Goal: Transaction & Acquisition: Book appointment/travel/reservation

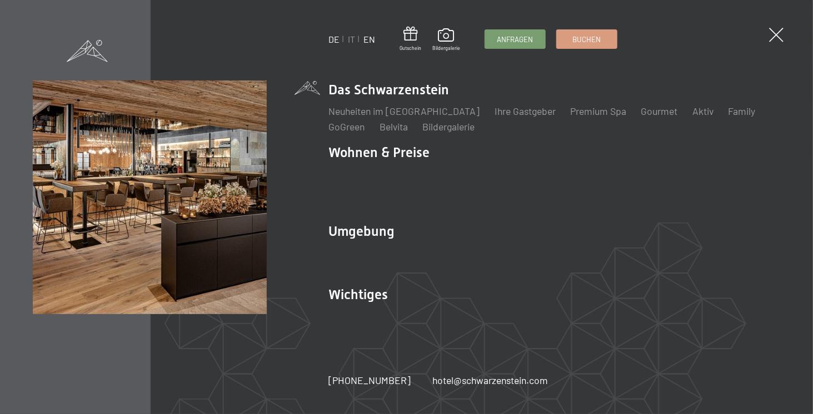
click at [373, 42] on link "EN" at bounding box center [370, 39] width 12 height 11
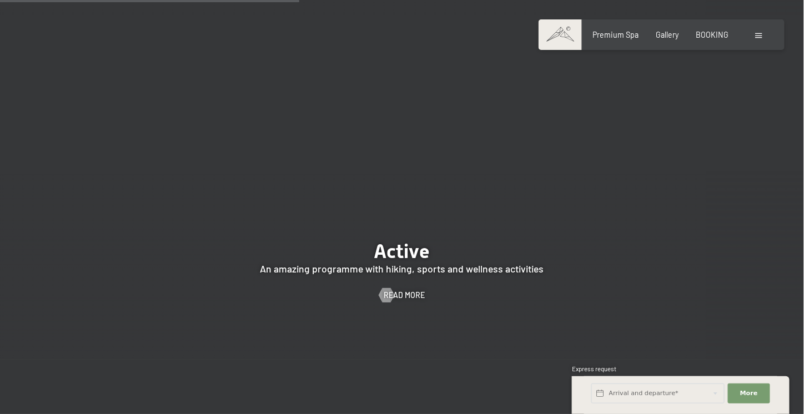
scroll to position [2314, 0]
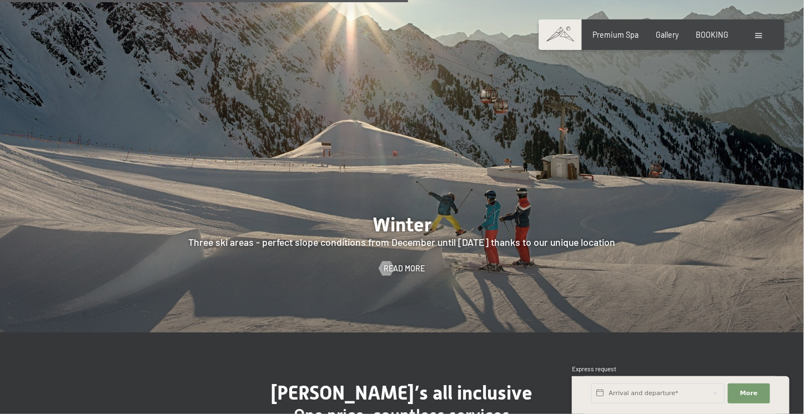
click at [756, 33] on span at bounding box center [759, 35] width 7 height 5
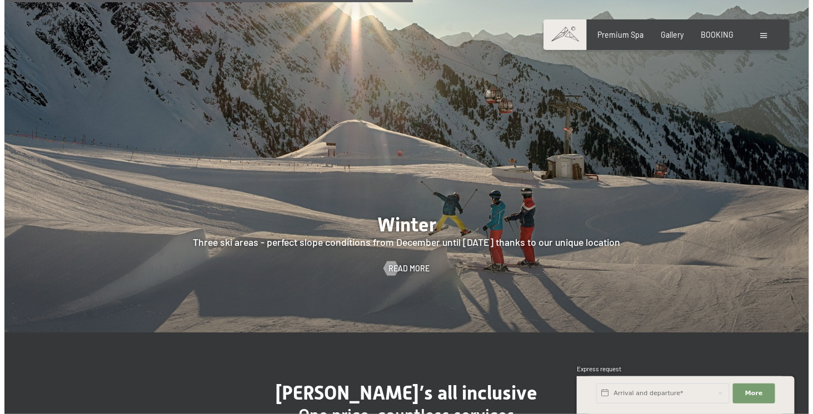
scroll to position [2316, 0]
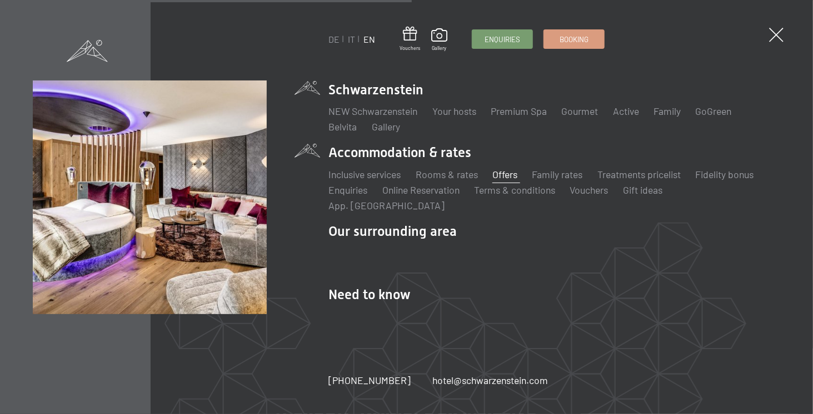
click at [507, 181] on link "Offers" at bounding box center [504, 174] width 25 height 12
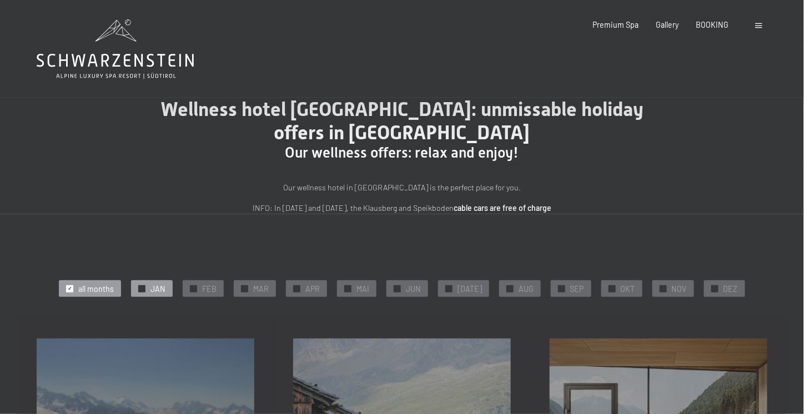
click at [156, 287] on div "✓ JAN" at bounding box center [152, 289] width 42 height 17
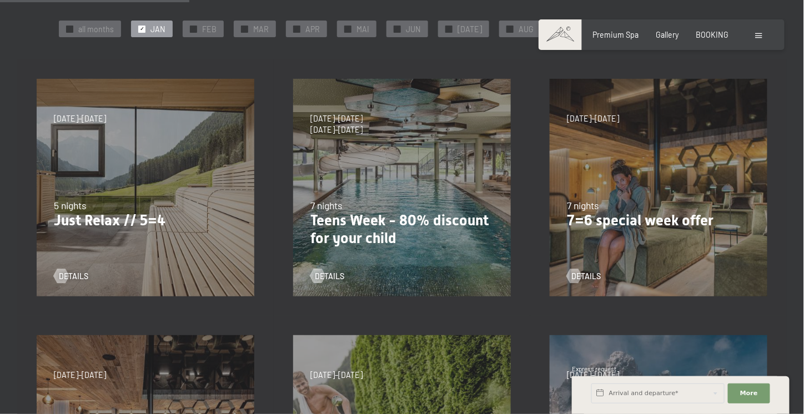
scroll to position [278, 0]
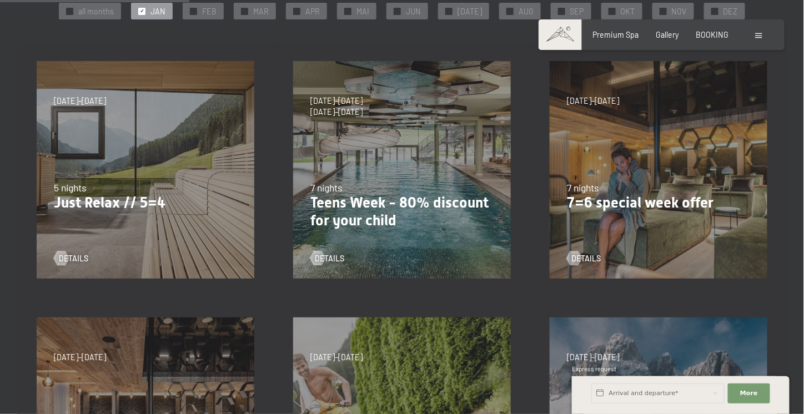
click at [394, 232] on div "27/09–21/12/2025 10/01–18/01/2026 31/01–15/02/2026 07/03–29/03/2026 23/05–07/06…" at bounding box center [402, 170] width 257 height 257
click at [337, 263] on span "details" at bounding box center [341, 258] width 29 height 11
click at [594, 259] on span "details" at bounding box center [597, 258] width 29 height 11
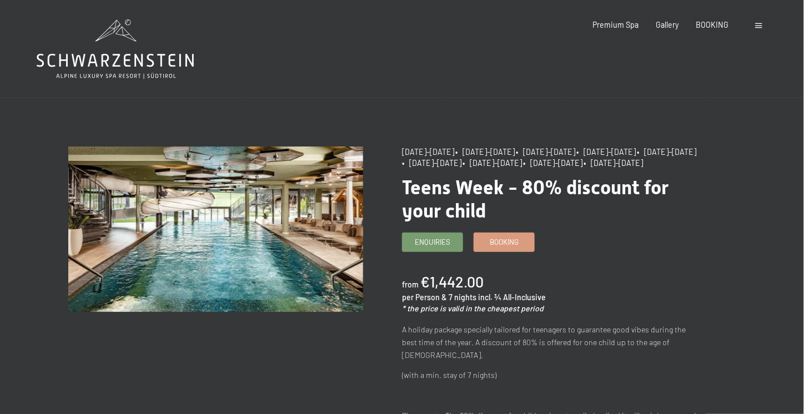
drag, startPoint x: 495, startPoint y: 153, endPoint x: 529, endPoint y: 153, distance: 34.4
click at [515, 153] on span "• 10/01–18/01/2026" at bounding box center [484, 151] width 59 height 9
click at [512, 246] on span "Booking" at bounding box center [504, 241] width 29 height 10
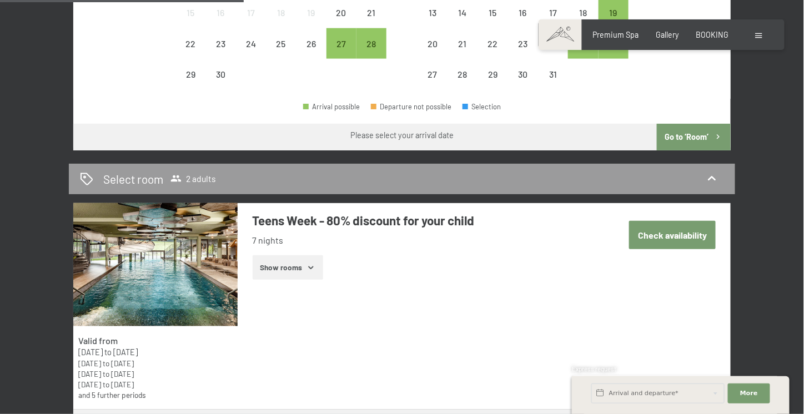
scroll to position [234, 0]
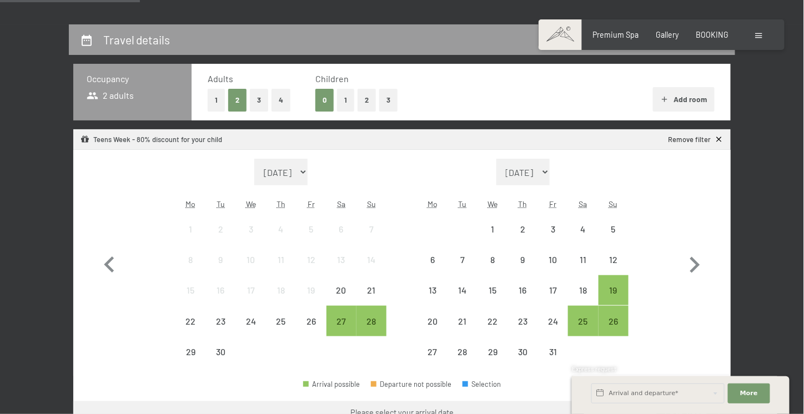
click at [367, 107] on button "2" at bounding box center [367, 100] width 18 height 23
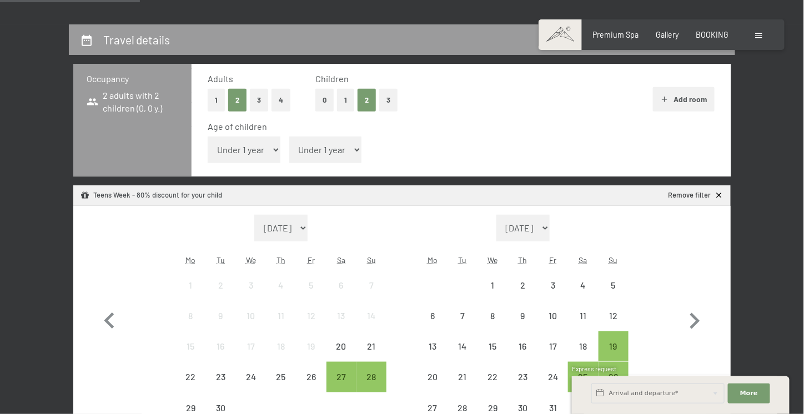
click at [254, 151] on select "Under 1 year 1 year 2 years 3 years 4 years 5 years 6 years 7 years 8 years 9 y…" at bounding box center [244, 150] width 73 height 27
select select "13"
click at [208, 137] on select "Under 1 year 1 year 2 years 3 years 4 years 5 years 6 years 7 years 8 years 9 y…" at bounding box center [244, 150] width 73 height 27
click at [311, 155] on select "Under 1 year 1 year 2 years 3 years 4 years 5 years 6 years 7 years 8 years 9 y…" at bounding box center [325, 150] width 73 height 27
click at [289, 137] on select "Under 1 year 1 year 2 years 3 years 4 years 5 years 6 years 7 years 8 years 9 y…" at bounding box center [325, 150] width 73 height 27
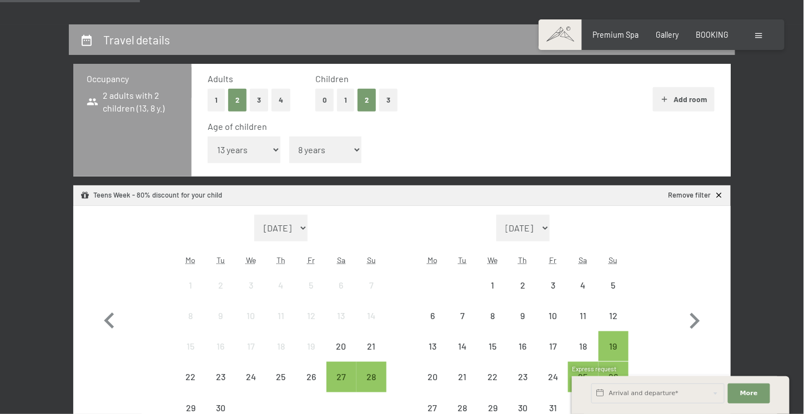
click at [312, 158] on select "Under 1 year 1 year 2 years 3 years 4 years 5 years 6 years 7 years 8 years 9 y…" at bounding box center [325, 150] width 73 height 27
select select "7"
click at [289, 137] on select "Under 1 year 1 year 2 years 3 years 4 years 5 years 6 years 7 years 8 years 9 y…" at bounding box center [325, 150] width 73 height 27
click at [300, 228] on select "[DATE] [DATE] [DATE] [DATE] [DATE] [DATE] [DATE] [DATE] [DATE] [DATE] [DATE] [D…" at bounding box center [280, 228] width 53 height 27
select select "[DATE]"
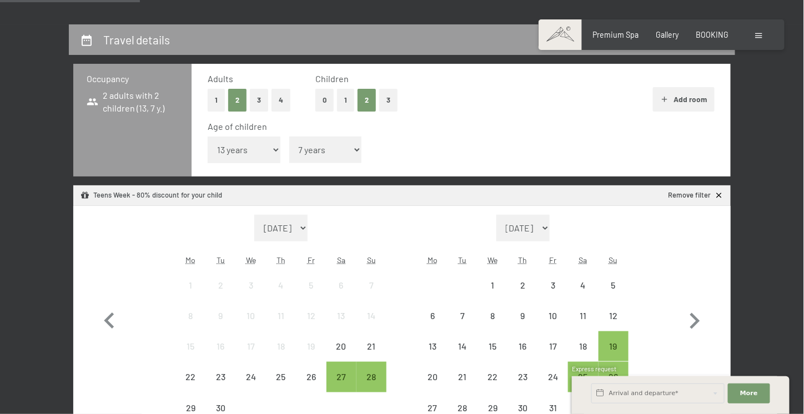
select select "[DATE]"
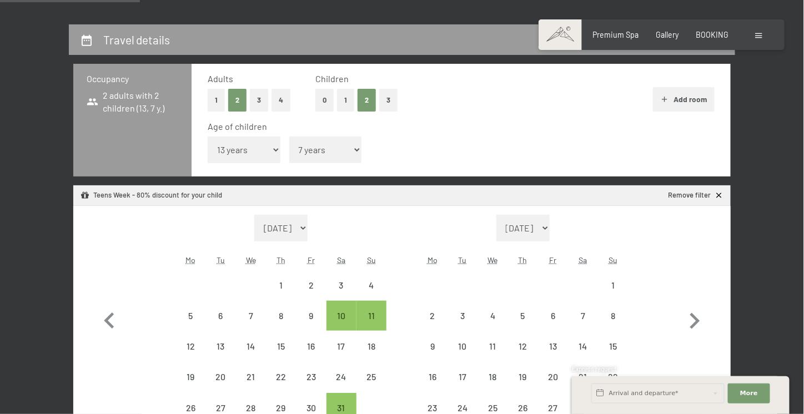
select select "[DATE]"
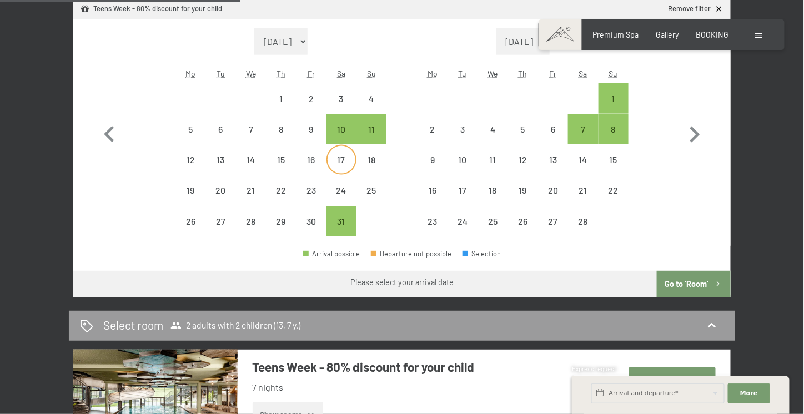
scroll to position [419, 0]
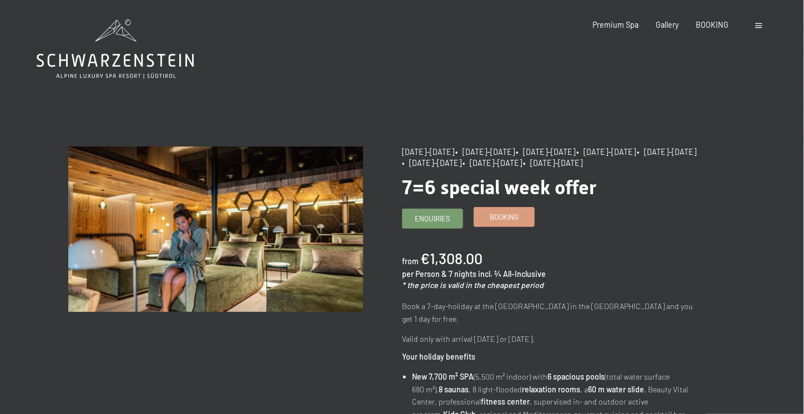
click at [494, 223] on link "Booking" at bounding box center [504, 217] width 60 height 18
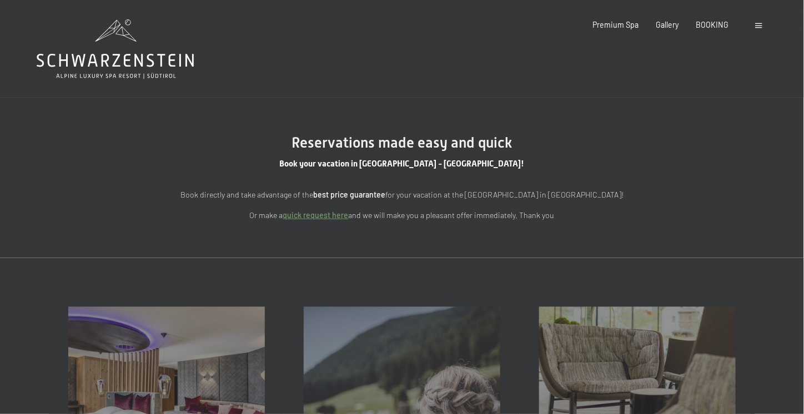
select select "[DATE]"
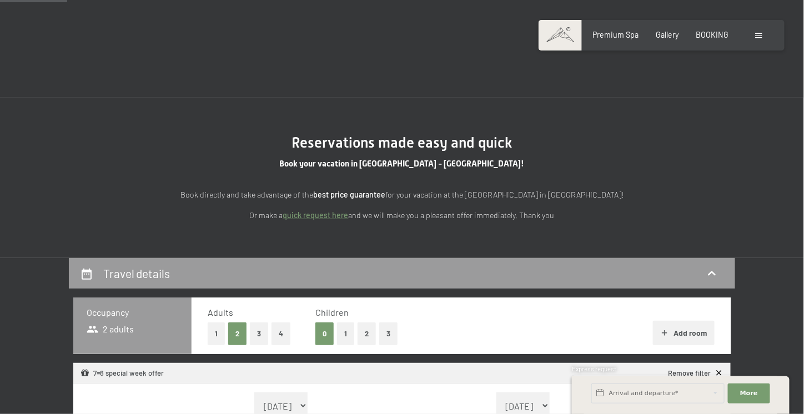
scroll to position [92, 0]
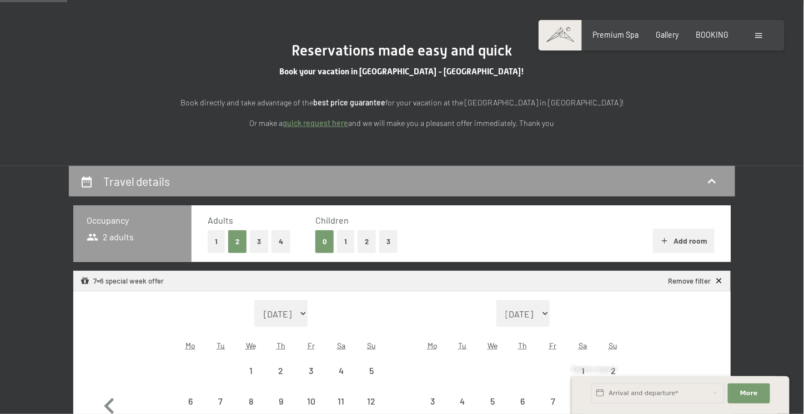
select select "[DATE]"
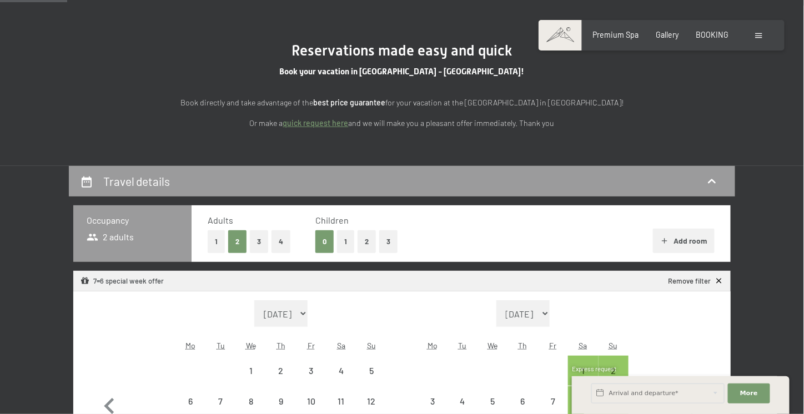
click at [368, 239] on span "Consent to marketing activities*" at bounding box center [357, 238] width 126 height 11
click at [289, 239] on input "Consent to marketing activities*" at bounding box center [283, 238] width 11 height 11
click at [368, 239] on span "Consent to marketing activities*" at bounding box center [357, 238] width 126 height 11
click at [289, 239] on input "Consent to marketing activities*" at bounding box center [283, 238] width 11 height 11
click at [364, 243] on span "Consent to marketing activities*" at bounding box center [357, 238] width 126 height 11
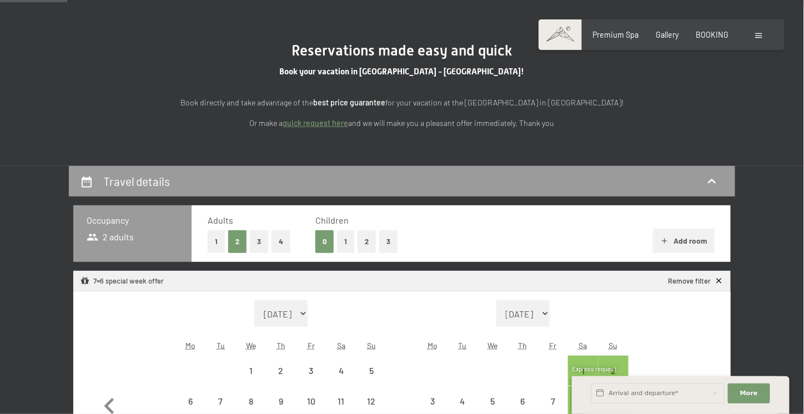
click at [289, 243] on input "Consent to marketing activities*" at bounding box center [283, 238] width 11 height 11
checkbox input "false"
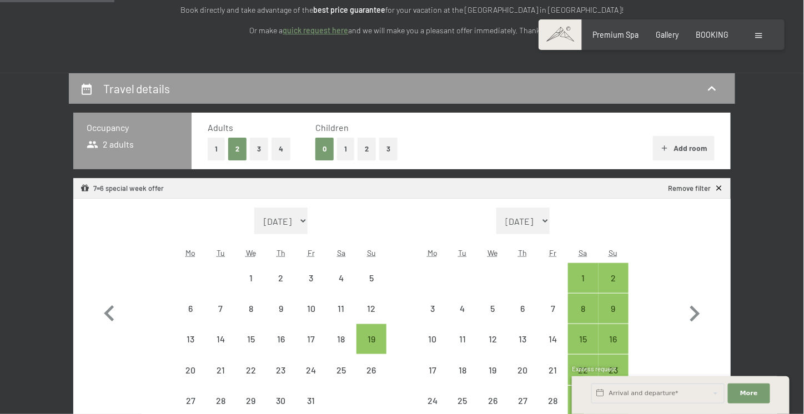
click at [367, 152] on button "2" at bounding box center [367, 149] width 18 height 23
select select "[DATE]"
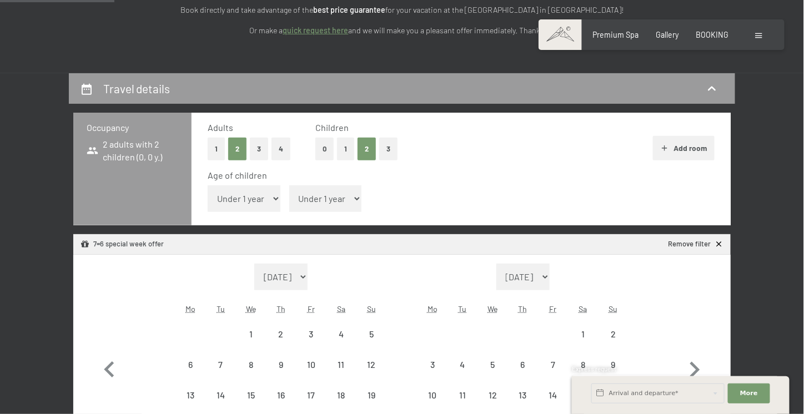
select select "[DATE]"
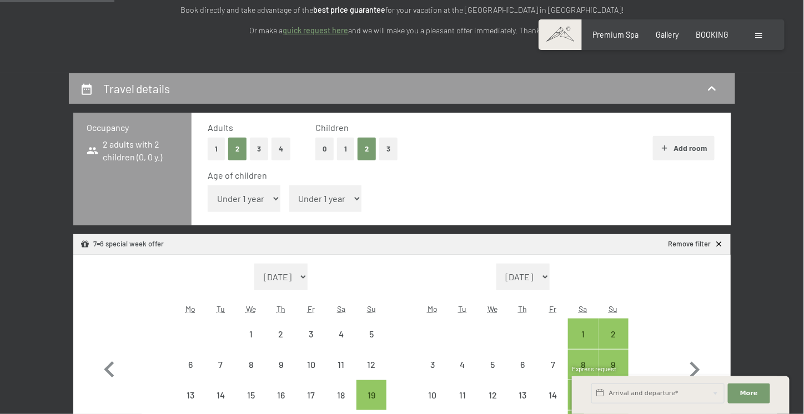
click at [256, 198] on select "Under 1 year 1 year 2 years 3 years 4 years 5 years 6 years 7 years 8 years 9 y…" at bounding box center [244, 199] width 73 height 27
select select "13"
click at [208, 186] on select "Under 1 year 1 year 2 years 3 years 4 years 5 years 6 years 7 years 8 years 9 y…" at bounding box center [244, 199] width 73 height 27
select select "[DATE]"
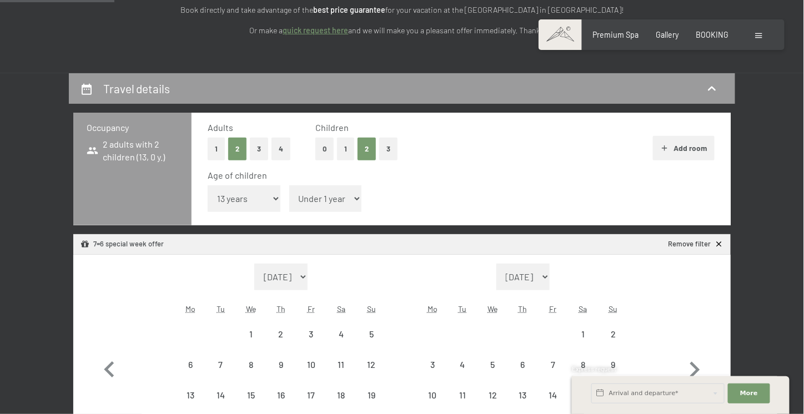
select select "[DATE]"
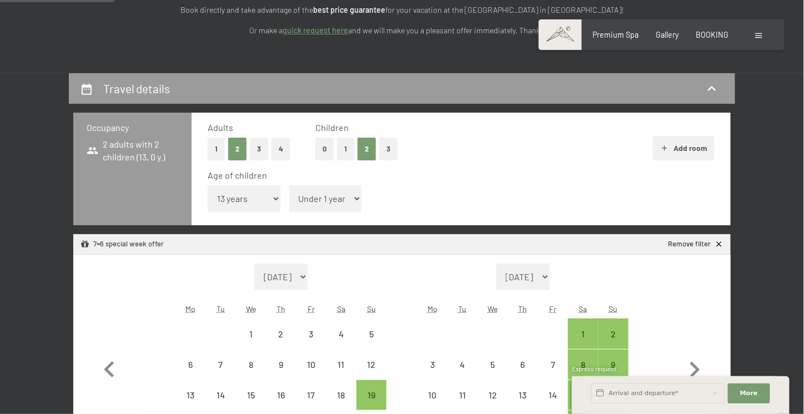
click at [315, 198] on select "Under 1 year 1 year 2 years 3 years 4 years 5 years 6 years 7 years 8 years 9 y…" at bounding box center [325, 199] width 73 height 27
select select "7"
click at [289, 186] on select "Under 1 year 1 year 2 years 3 years 4 years 5 years 6 years 7 years 8 years 9 y…" at bounding box center [325, 199] width 73 height 27
select select "[DATE]"
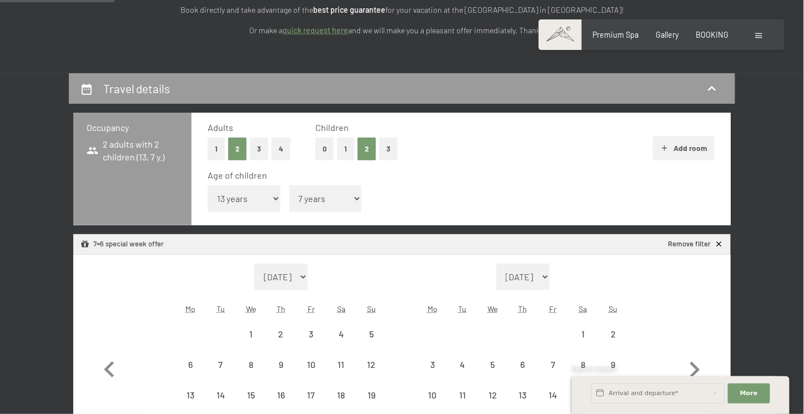
select select "[DATE]"
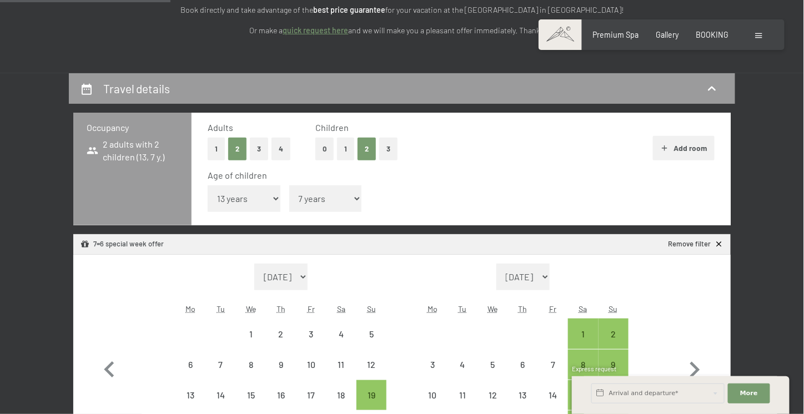
scroll to position [370, 0]
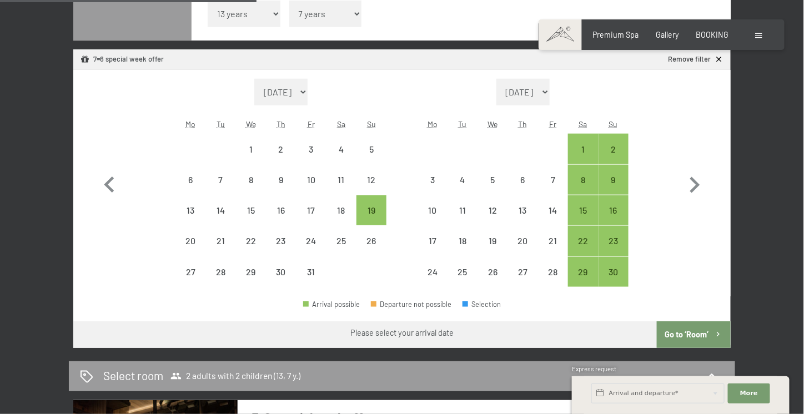
click at [308, 91] on select "[DATE] [DATE] [DATE] [DATE] [DATE] [DATE] [DATE] [DATE] [DATE] [DATE] [DATE] [D…" at bounding box center [280, 92] width 53 height 27
select select "[DATE]"
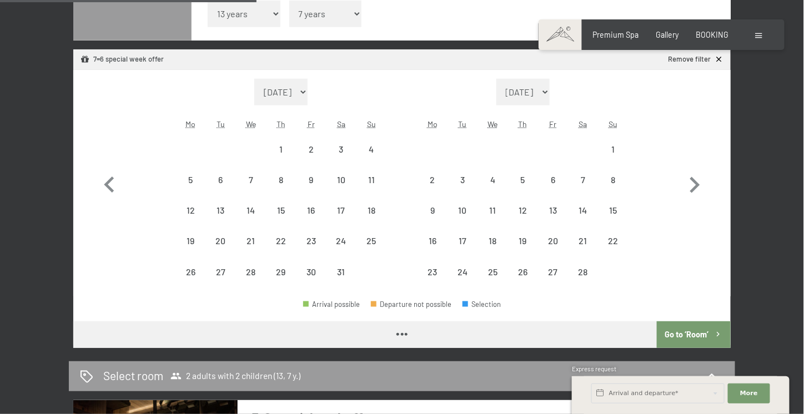
select select "[DATE]"
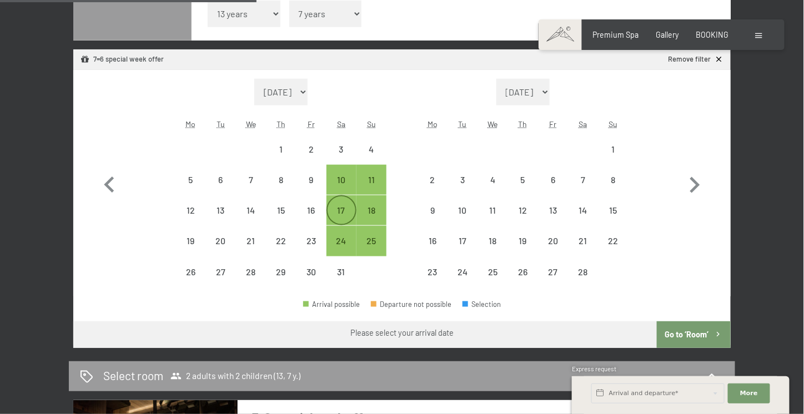
click at [343, 214] on div "17" at bounding box center [342, 220] width 28 height 28
select select "[DATE]"
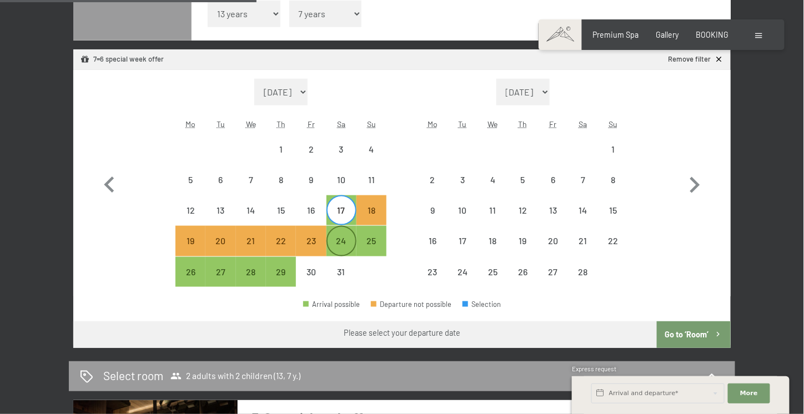
click at [343, 247] on div "24" at bounding box center [342, 251] width 28 height 28
select select "[DATE]"
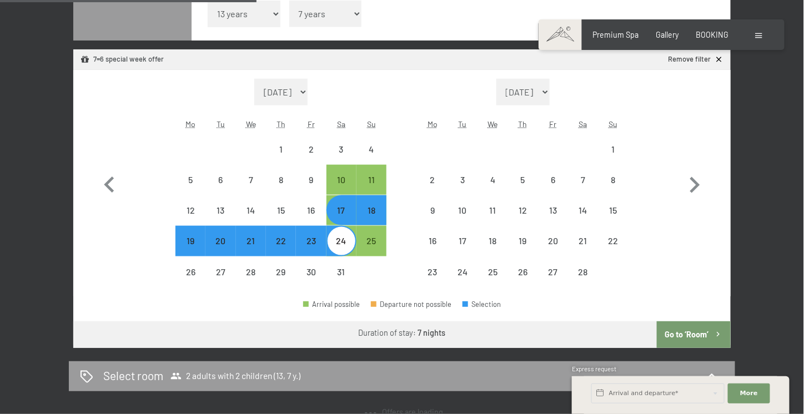
select select "[DATE]"
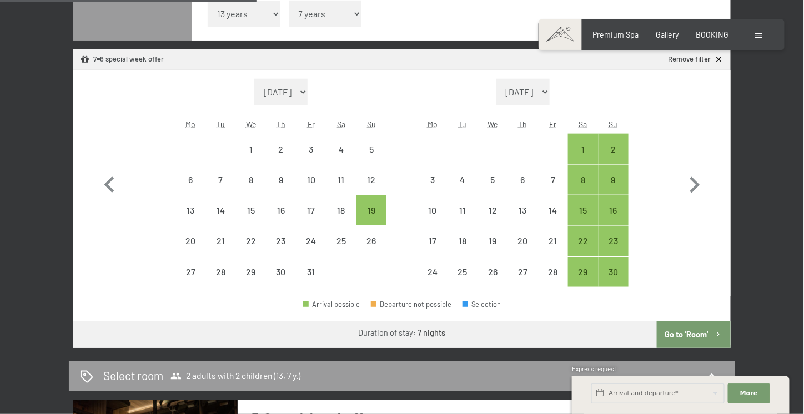
click at [679, 330] on button "Go to ‘Room’" at bounding box center [694, 335] width 74 height 27
select select "[DATE]"
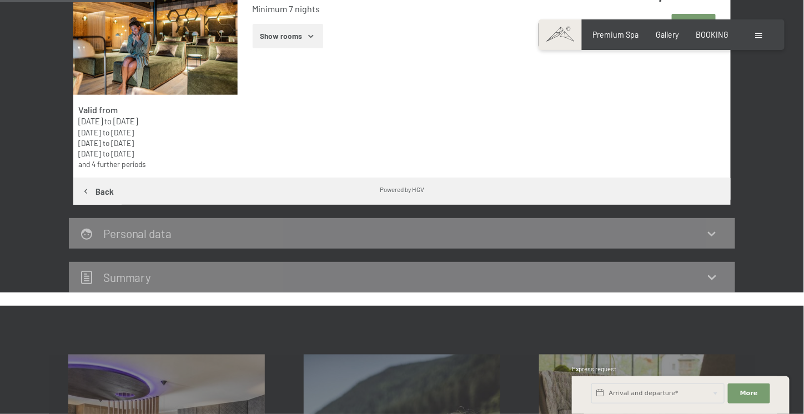
scroll to position [258, 0]
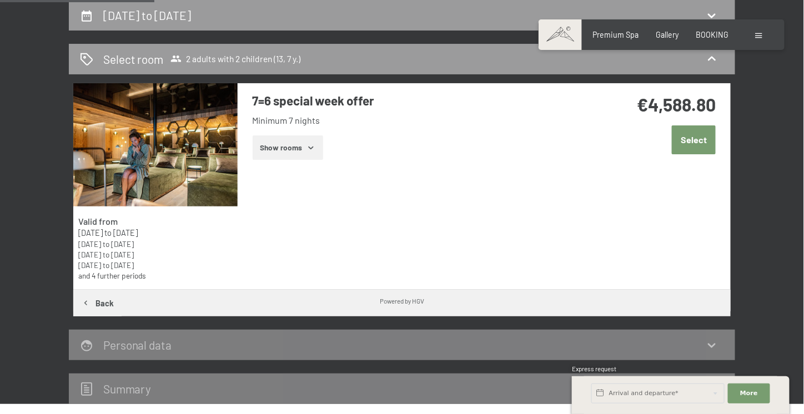
click at [292, 148] on button "Show rooms" at bounding box center [288, 148] width 71 height 24
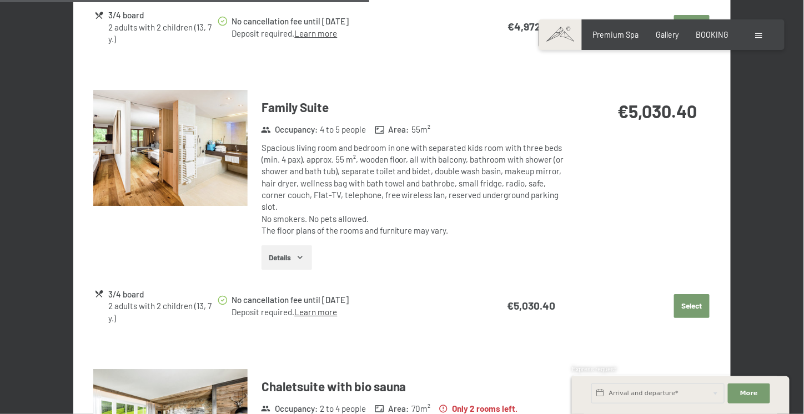
scroll to position [1369, 0]
